Goal: Task Accomplishment & Management: Manage account settings

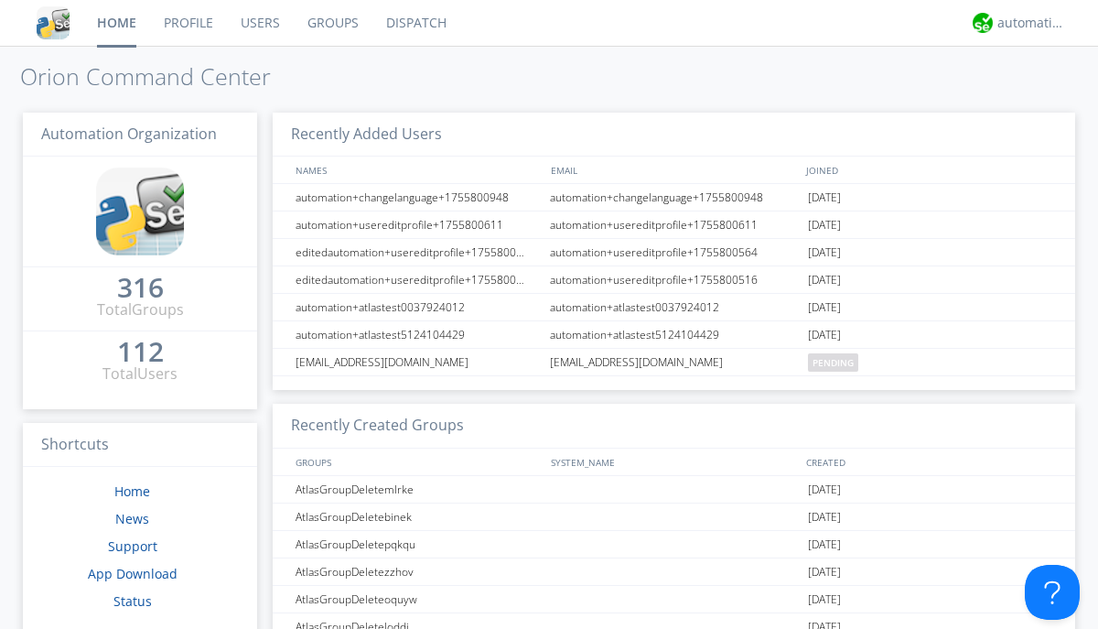
click at [331, 23] on link "Groups" at bounding box center [333, 23] width 79 height 46
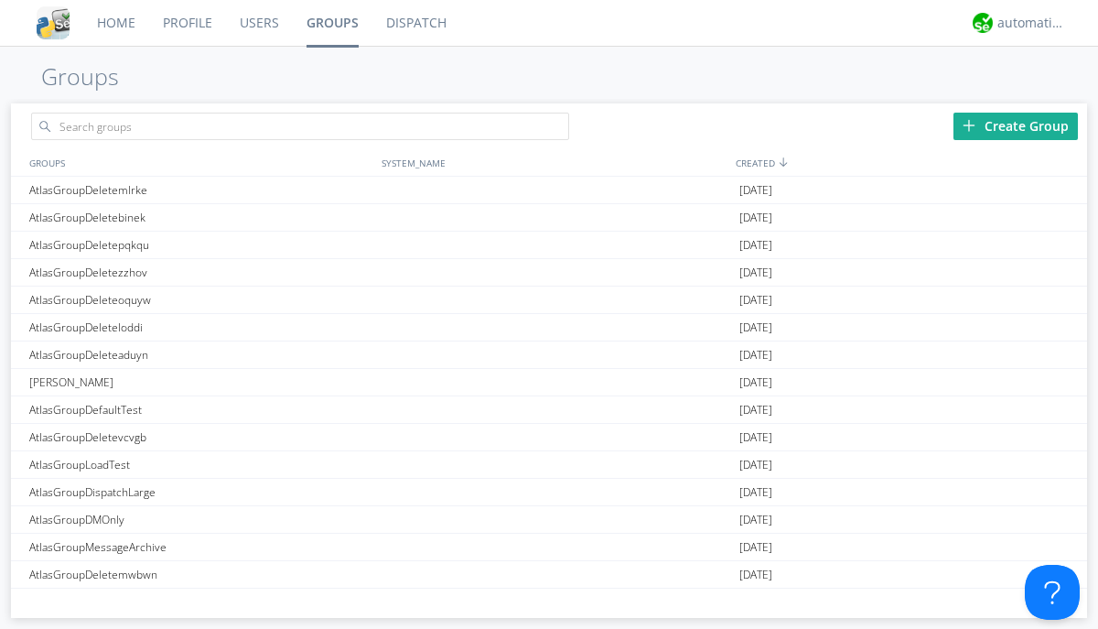
click at [1015, 125] on div "Create Group" at bounding box center [1015, 126] width 124 height 27
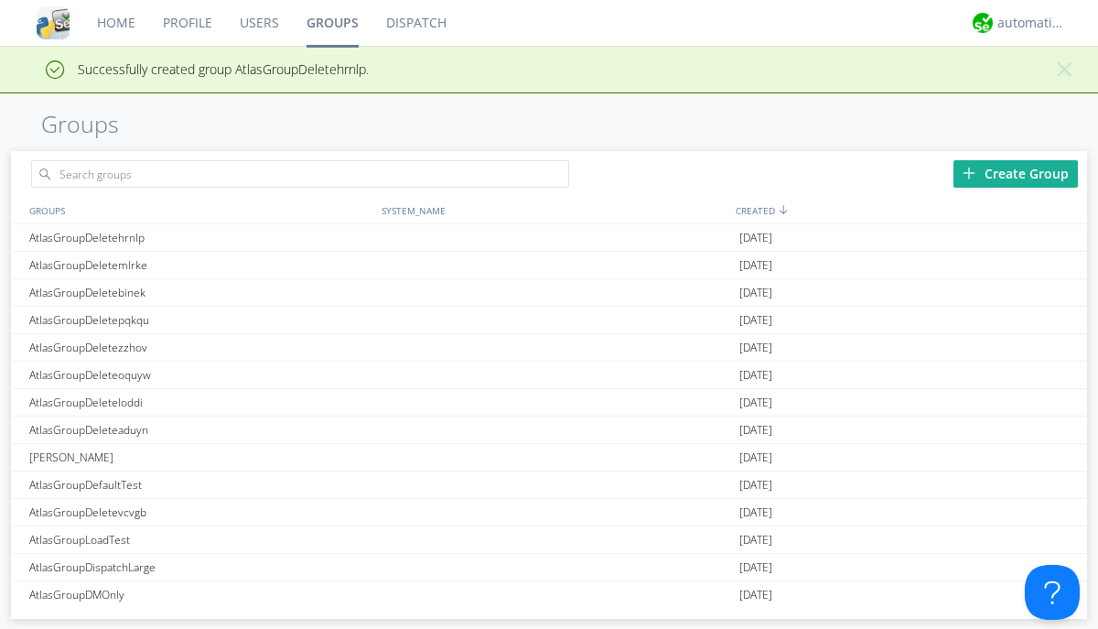
click at [331, 23] on link "Groups" at bounding box center [333, 23] width 80 height 46
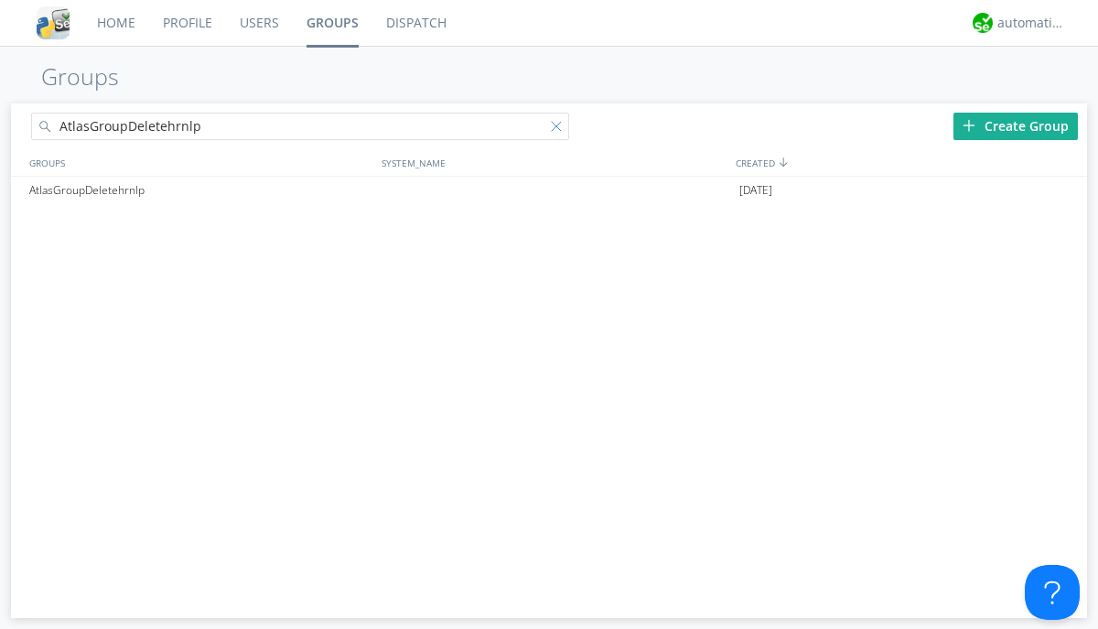
type input "AtlasGroupDeletehrnlp"
click at [560, 129] on div at bounding box center [560, 130] width 18 height 18
type input "AtlasGroupDeletehrnlp"
click at [200, 189] on div "AtlasGroupDeletehrnlp" at bounding box center [201, 190] width 352 height 27
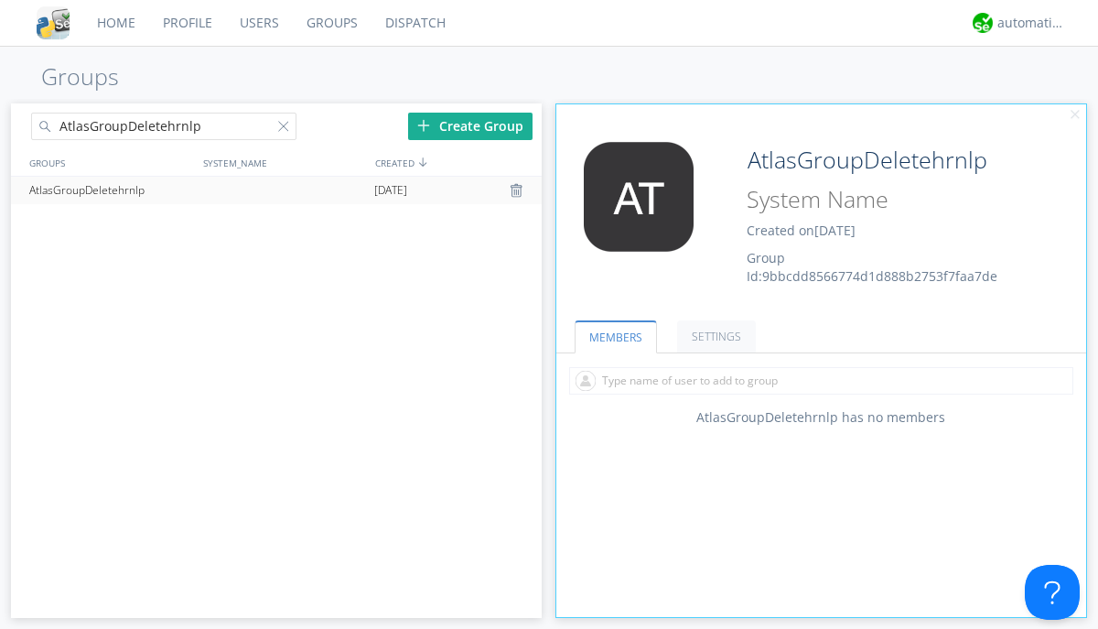
click at [714, 336] on link "SETTINGS" at bounding box center [716, 336] width 79 height 32
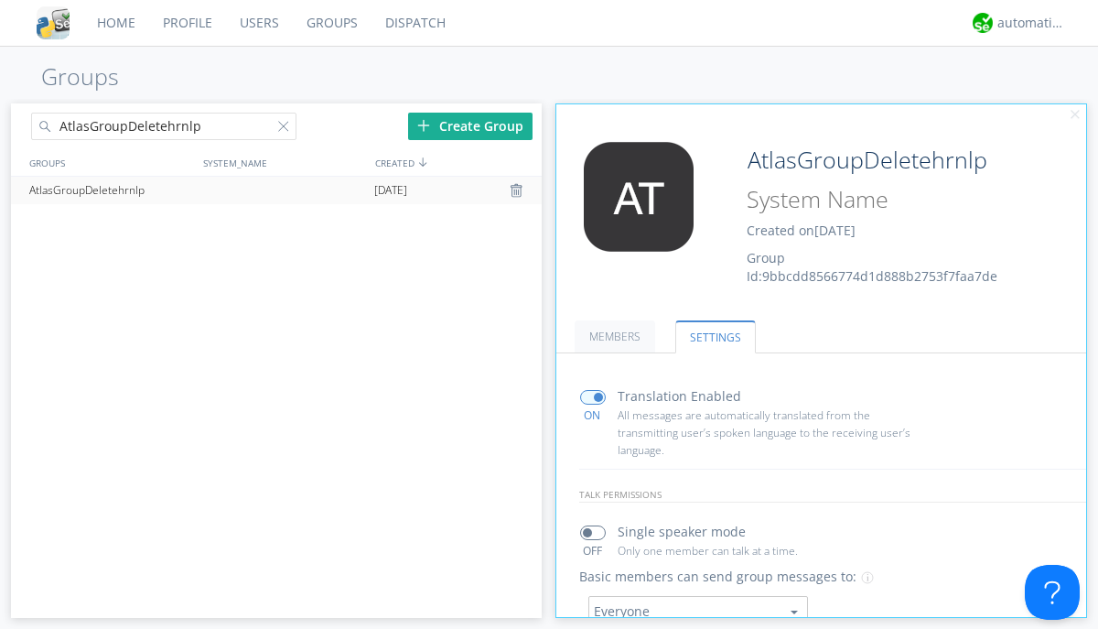
click at [518, 190] on div at bounding box center [519, 190] width 18 height 15
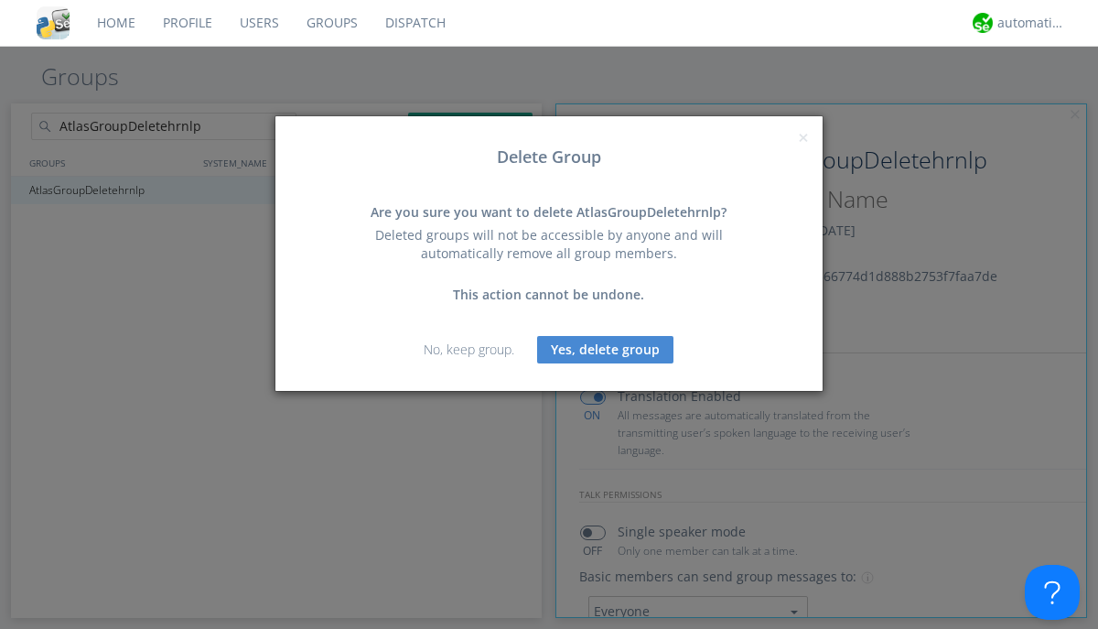
click at [606, 349] on button "Yes, delete group" at bounding box center [605, 349] width 136 height 27
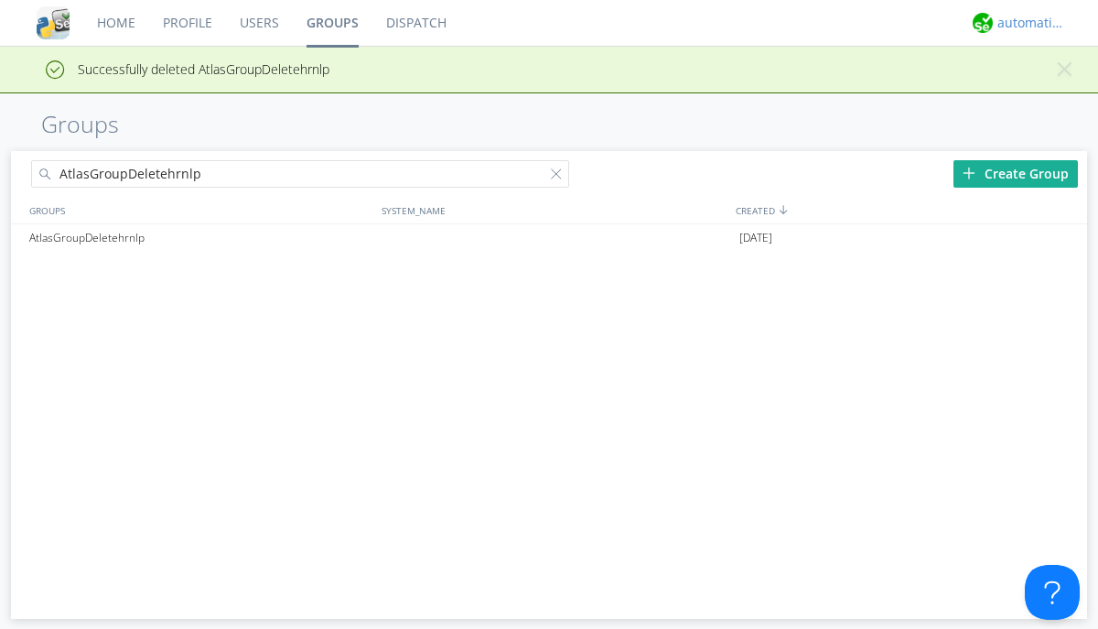
click at [1026, 23] on div "automation+atlas" at bounding box center [1031, 23] width 69 height 18
click at [1040, 96] on div "Log Out" at bounding box center [1041, 97] width 94 height 33
